Goal: Information Seeking & Learning: Learn about a topic

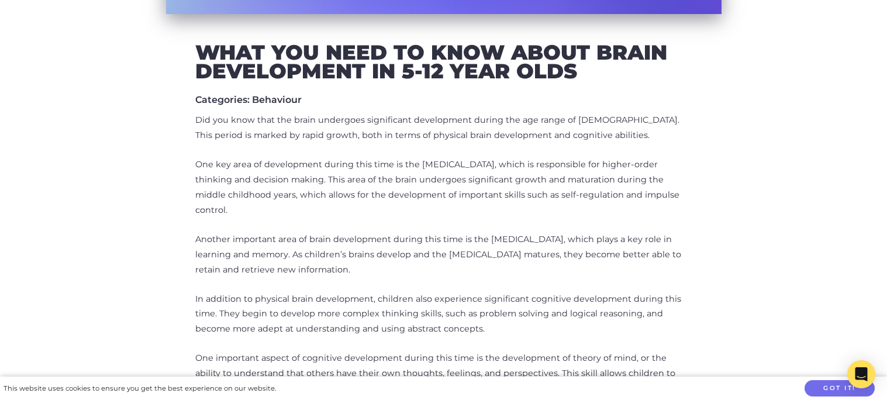
scroll to position [443, 0]
click at [545, 239] on p "Another important area of brain development during this time is the [MEDICAL_DA…" at bounding box center [443, 255] width 497 height 46
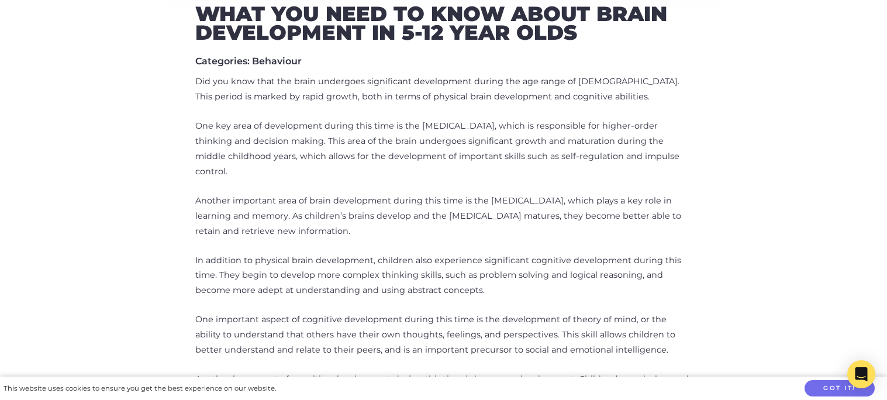
scroll to position [503, 0]
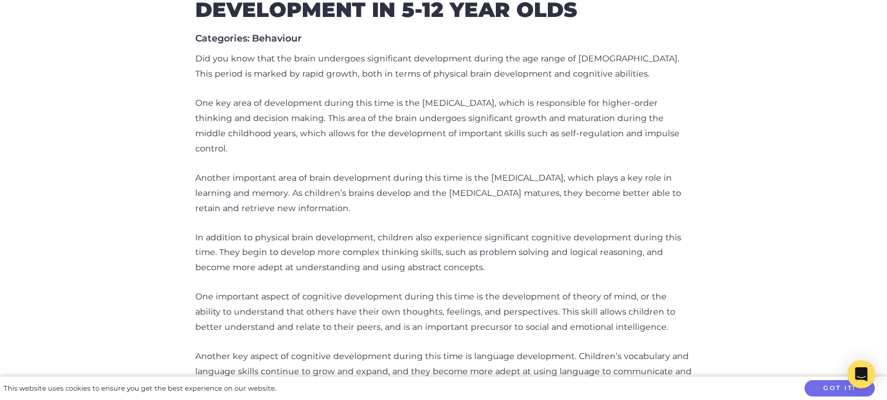
drag, startPoint x: 198, startPoint y: 105, endPoint x: 678, endPoint y: 138, distance: 481.2
click at [678, 138] on p "One key area of development during this time is the [MEDICAL_DATA], which is re…" at bounding box center [443, 126] width 497 height 61
